Goal: Check status: Check status

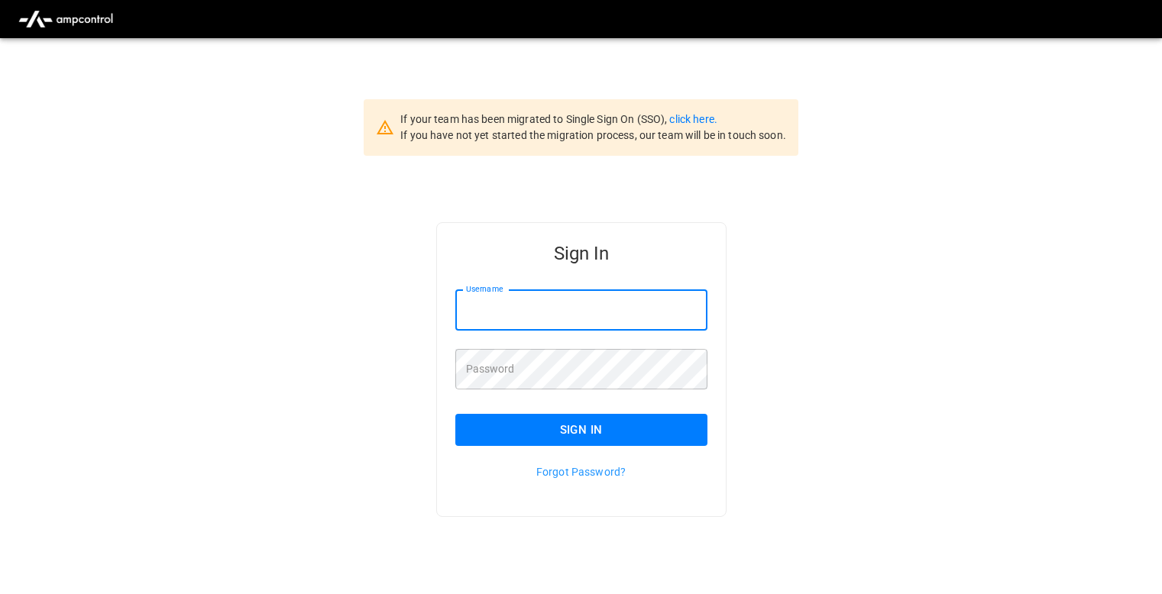
click at [484, 311] on input "Username" at bounding box center [581, 310] width 252 height 40
type input "**********"
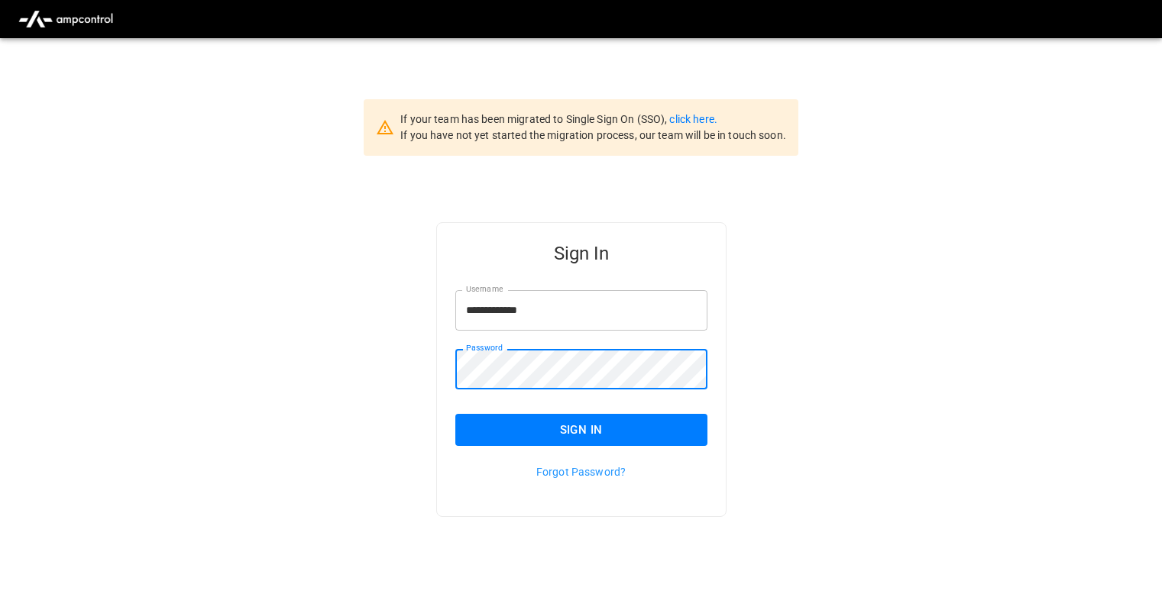
click at [496, 434] on button "Sign In" at bounding box center [581, 430] width 252 height 32
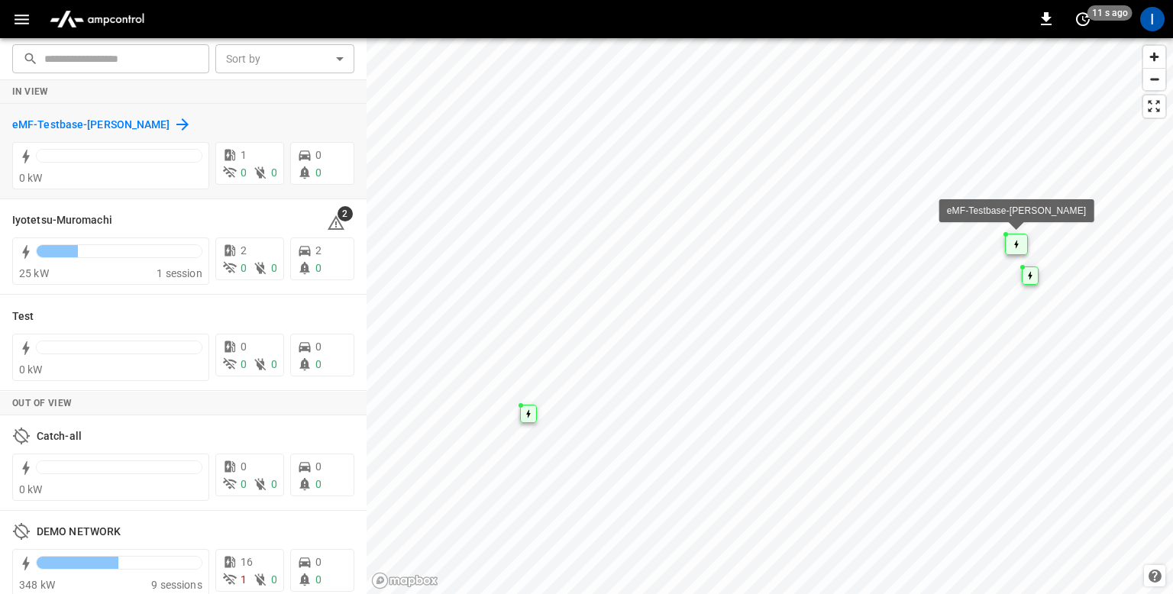
click at [131, 123] on h6 "eMF-Testbase-[PERSON_NAME]" at bounding box center [91, 125] width 158 height 17
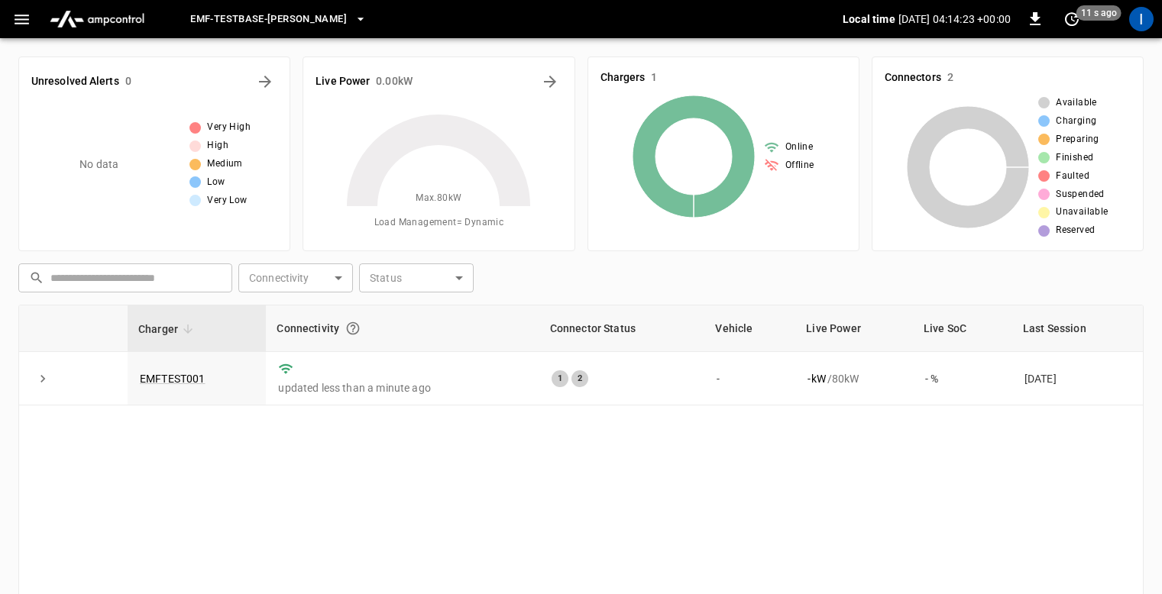
scroll to position [20, 0]
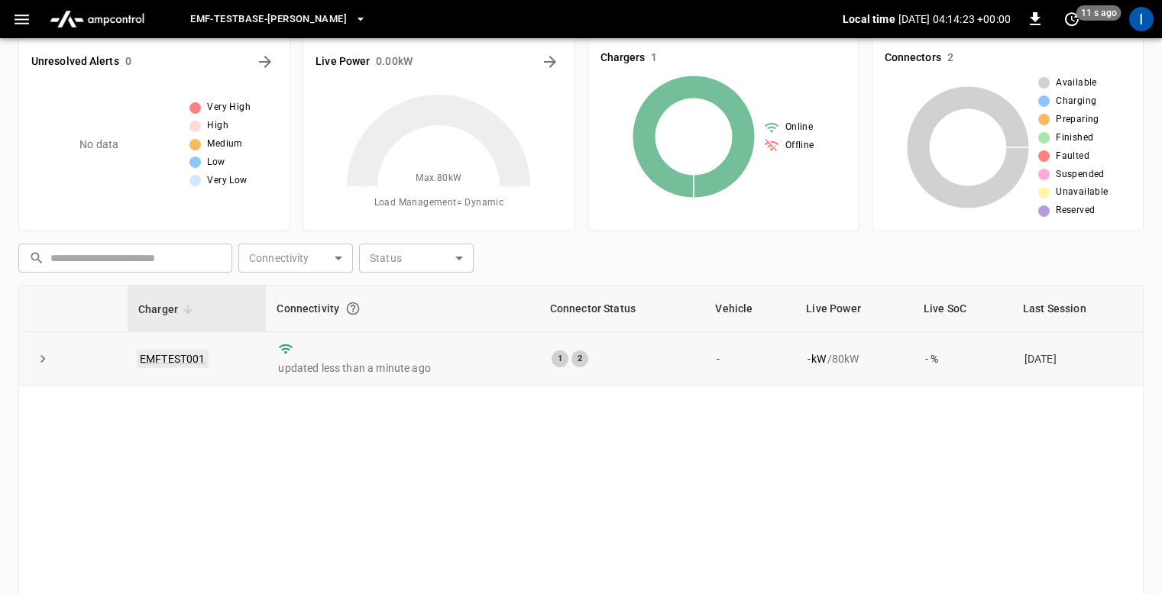
click at [165, 360] on link "EMFTEST001" at bounding box center [173, 359] width 72 height 18
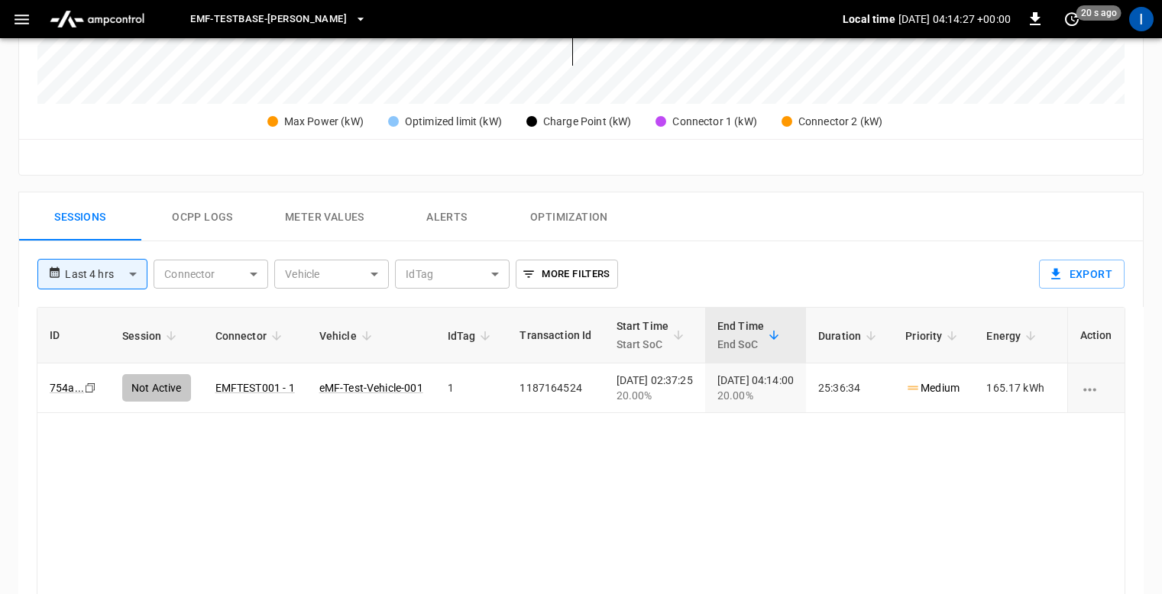
scroll to position [658, 0]
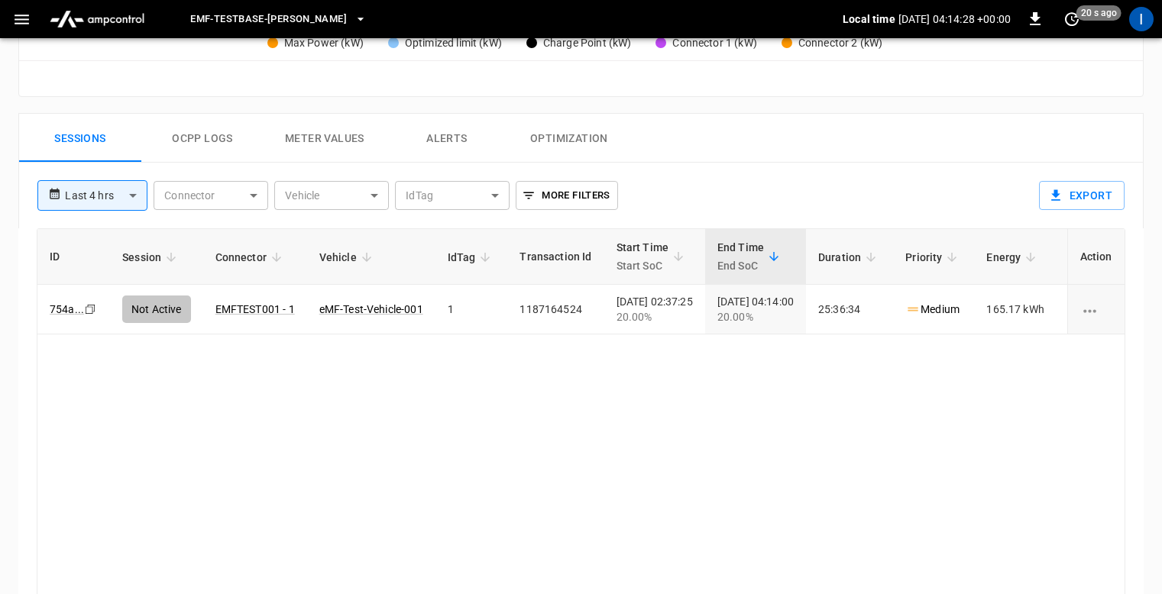
click at [567, 480] on div "ID Session Connector Vehicle IdTag Transaction Id Start Time Start SoC End Time…" at bounding box center [581, 436] width 1088 height 416
click at [773, 415] on div "ID Session Connector Vehicle IdTag Transaction Id Start Time Start SoC End Time…" at bounding box center [581, 436] width 1088 height 416
click at [790, 499] on div "ID Session Connector Vehicle IdTag Transaction Id Start Time Start SoC End Time…" at bounding box center [581, 436] width 1088 height 416
click at [370, 430] on div "ID Session Connector Vehicle IdTag Transaction Id Start Time Start SoC End Time…" at bounding box center [581, 436] width 1088 height 416
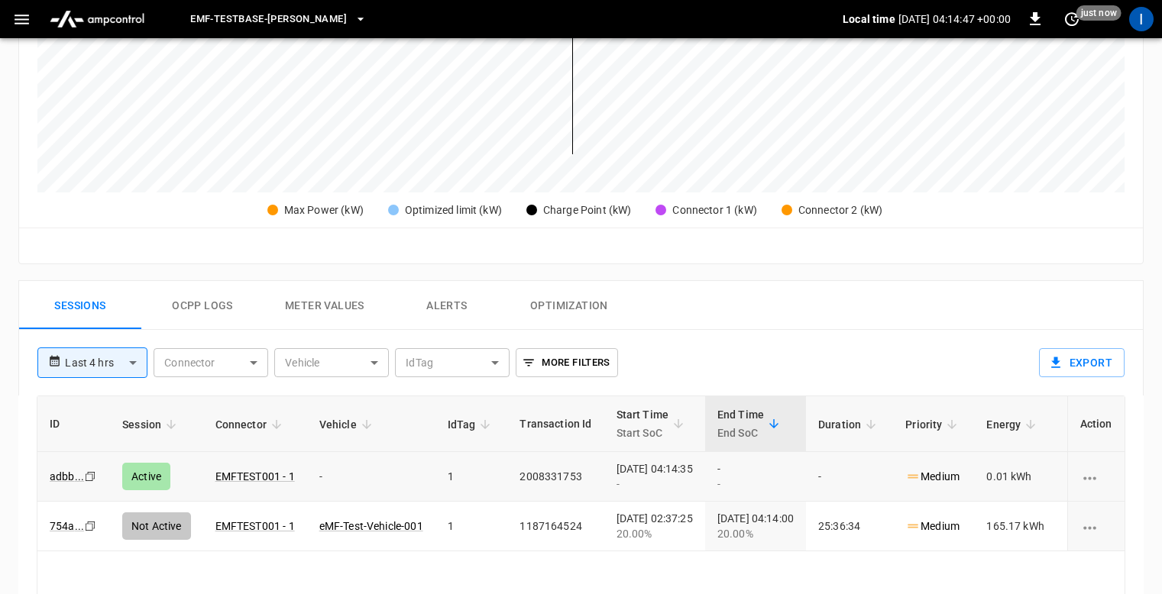
scroll to position [546, 0]
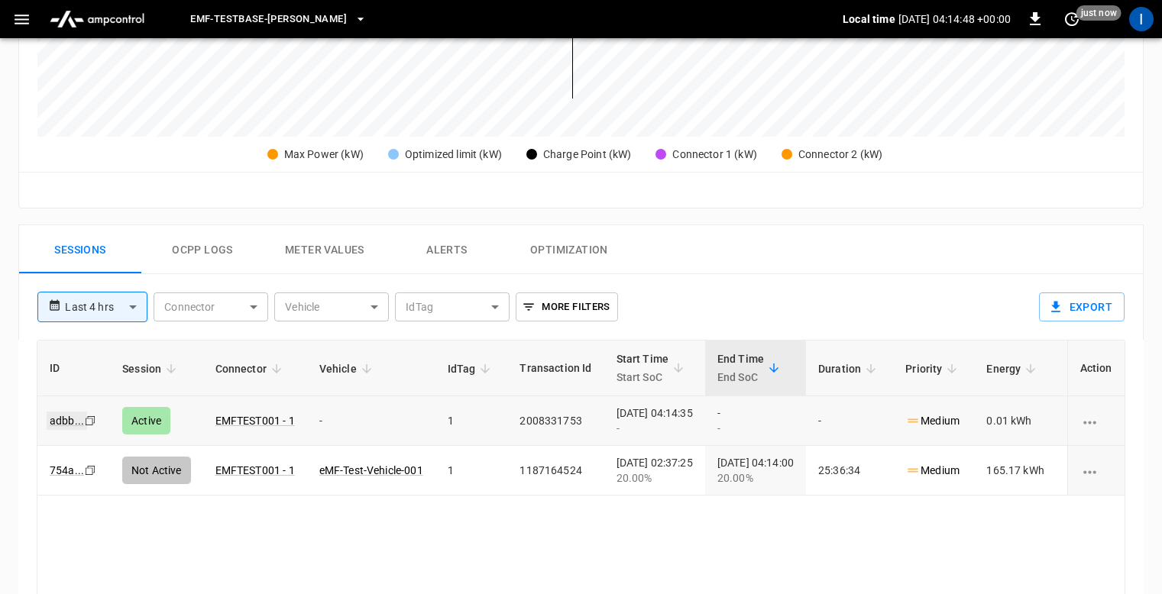
click at [57, 420] on link "adbb ..." at bounding box center [67, 421] width 40 height 18
